Goal: Understand process/instructions

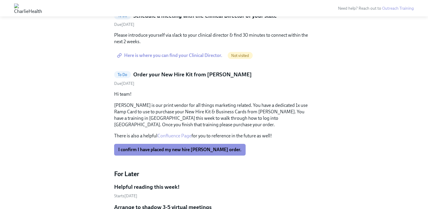
scroll to position [362, 0]
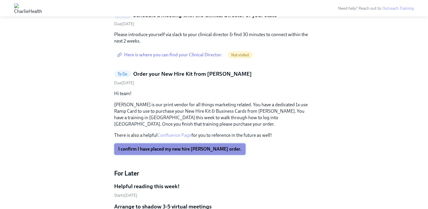
click at [163, 147] on span "I confirm I have placed my new hire [PERSON_NAME] order." at bounding box center [179, 149] width 123 height 6
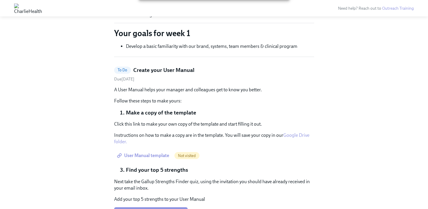
scroll to position [146, 0]
click at [146, 156] on span "User Manual template" at bounding box center [143, 156] width 51 height 6
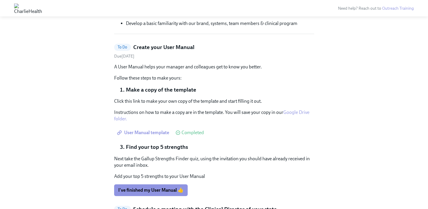
scroll to position [169, 0]
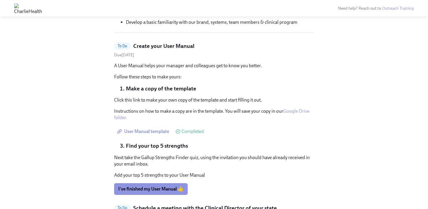
click at [301, 113] on link "Google Drive folder." at bounding box center [211, 114] width 195 height 12
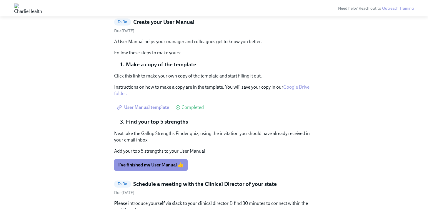
scroll to position [195, 0]
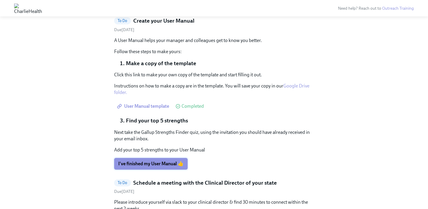
click at [133, 163] on span "I've finished my User Manual 👍" at bounding box center [150, 164] width 65 height 6
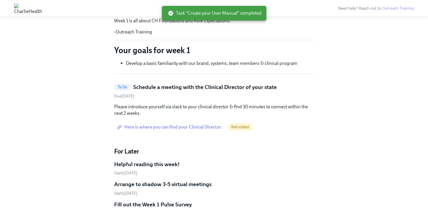
scroll to position [126, 0]
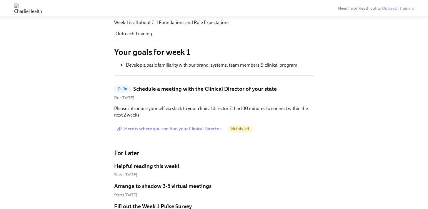
click at [185, 128] on span "Here is where you can find your Clinical Director." at bounding box center [170, 129] width 104 height 6
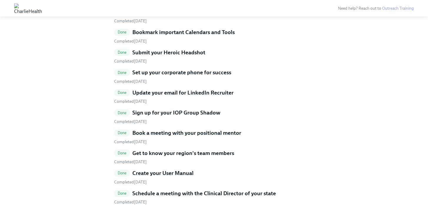
scroll to position [830, 0]
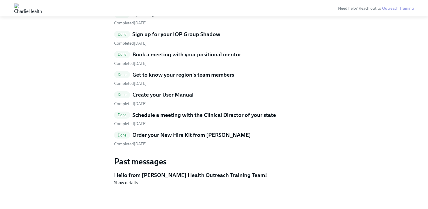
click at [215, 117] on h5 "Schedule a meeting with the Clinical Director of your state" at bounding box center [203, 115] width 143 height 8
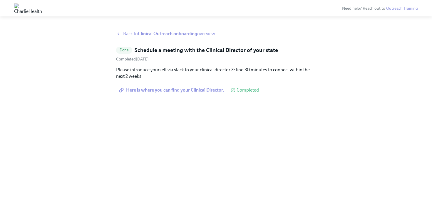
click at [132, 33] on span "Back to Clinical Outreach onboarding overview" at bounding box center [169, 34] width 92 height 6
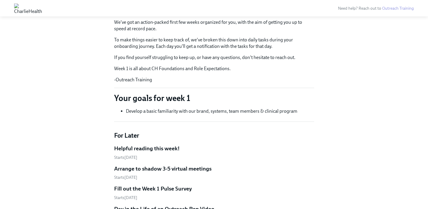
scroll to position [11, 0]
